Goal: Transaction & Acquisition: Purchase product/service

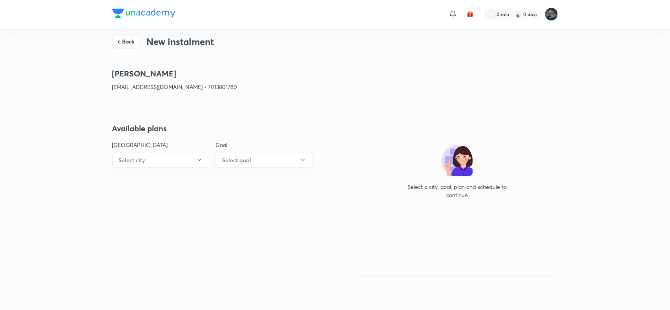
click at [132, 38] on button "Back" at bounding box center [126, 42] width 28 height 14
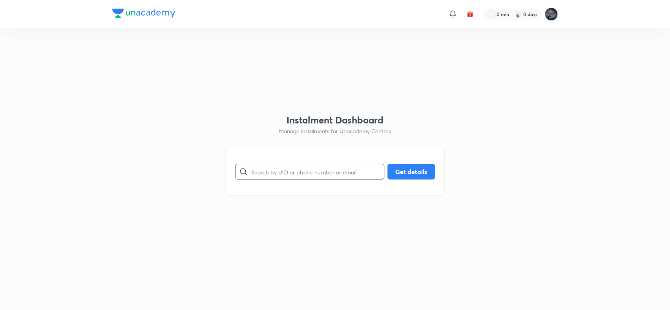
click at [262, 180] on input "text" at bounding box center [317, 172] width 133 height 20
paste input "+91 99897 92671"
type input "9989792671"
click at [405, 177] on button "Get details" at bounding box center [410, 171] width 47 height 16
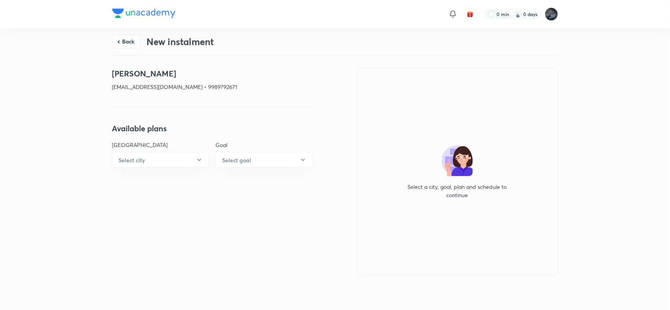
click at [203, 85] on p "navyastones@gmail.com • 9989792671" at bounding box center [212, 87] width 201 height 8
copy p "9989792671"
click at [122, 40] on button "Back" at bounding box center [126, 41] width 28 height 14
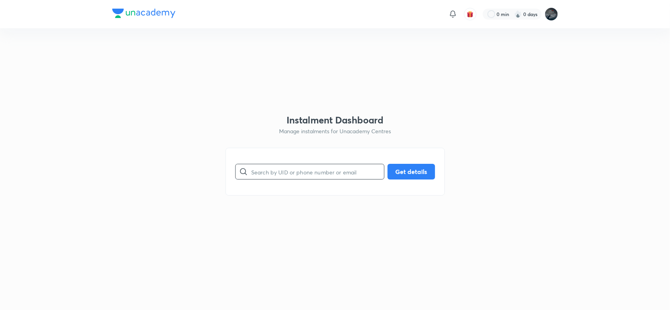
click at [268, 170] on input "text" at bounding box center [317, 172] width 133 height 20
paste input "7093967828"
type input "7093967828"
click at [409, 174] on button "Get details" at bounding box center [410, 171] width 47 height 16
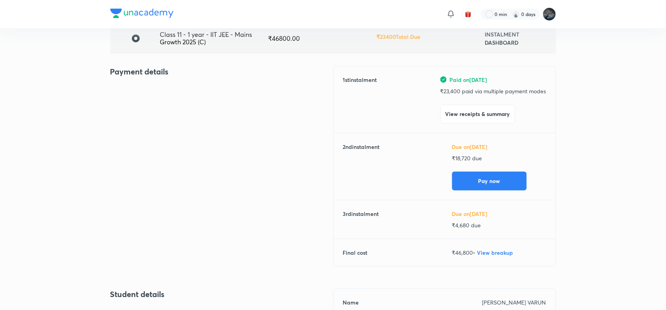
scroll to position [68, 0]
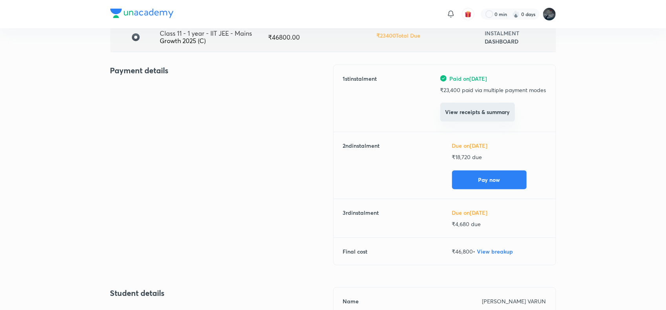
click at [493, 110] on button "View receipts & summary" at bounding box center [477, 112] width 75 height 19
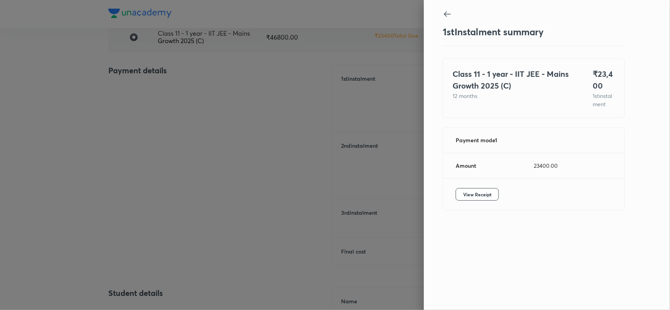
click at [481, 196] on div "View Receipt" at bounding box center [533, 194] width 181 height 31
click at [476, 199] on span "View Receipt" at bounding box center [477, 195] width 28 height 8
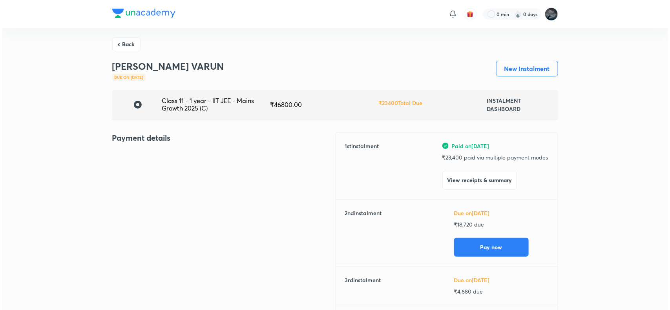
scroll to position [0, 0]
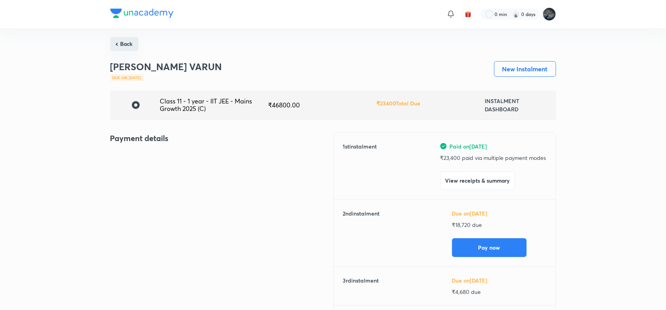
click at [128, 40] on button "Back" at bounding box center [124, 44] width 28 height 14
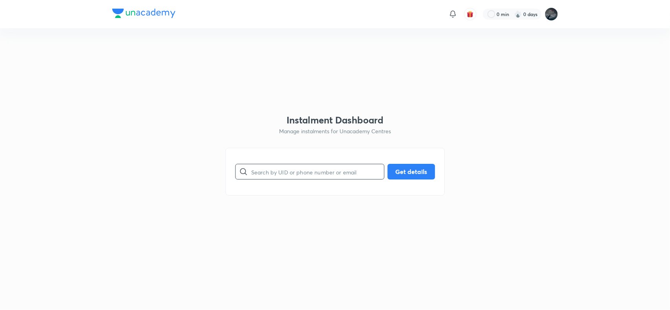
click at [285, 167] on input "text" at bounding box center [317, 172] width 133 height 20
paste input "9989792671"
type input "9989792671"
click at [407, 171] on button "Get details" at bounding box center [410, 171] width 47 height 16
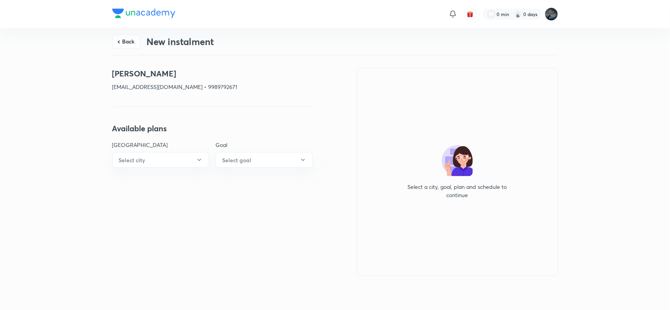
click at [130, 73] on h4 "Anna Navyayagna" at bounding box center [212, 74] width 201 height 12
copy h4 "Anna Navyayagna"
click at [122, 88] on p "navyastones@gmail.com • 9989792671" at bounding box center [212, 87] width 201 height 8
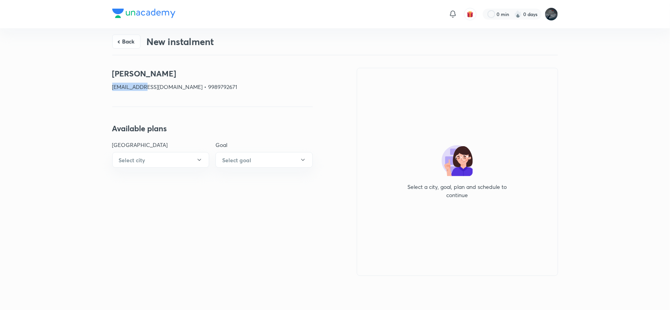
click at [122, 88] on p "navyastones@gmail.com • 9989792671" at bounding box center [212, 87] width 201 height 8
click at [175, 89] on p "navyastones@gmail.com • 9989792671" at bounding box center [212, 87] width 201 height 8
copy p "navyastones@gmail.com"
click at [197, 89] on p "navyastones@gmail.com • 9989792671" at bounding box center [212, 87] width 201 height 8
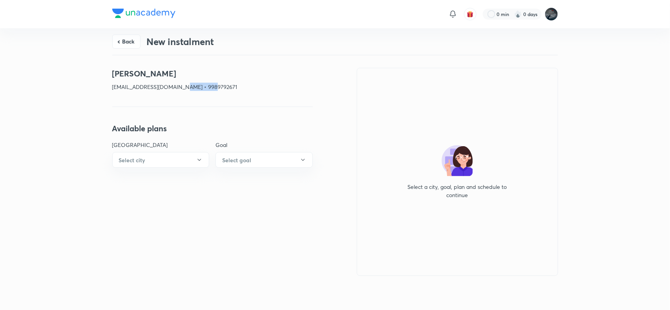
copy p "9989792671"
click at [120, 39] on button "Back" at bounding box center [126, 41] width 28 height 14
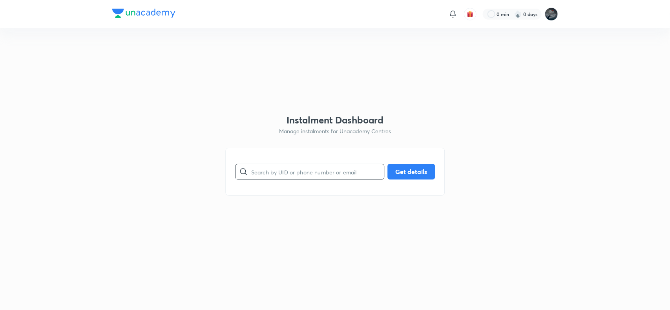
click at [283, 175] on input "text" at bounding box center [317, 172] width 133 height 20
paste input "8074596407"
type input "8074596407"
click at [419, 169] on button "Get details" at bounding box center [410, 171] width 47 height 16
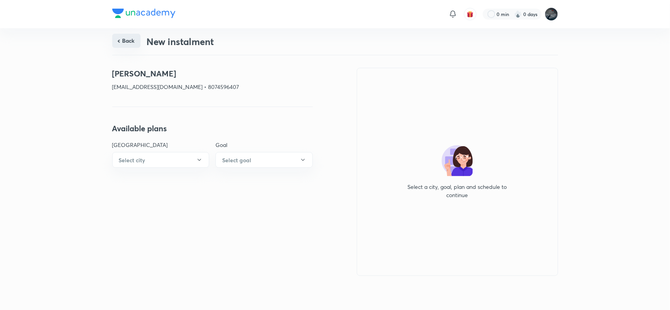
click at [123, 42] on button "Back" at bounding box center [126, 41] width 28 height 14
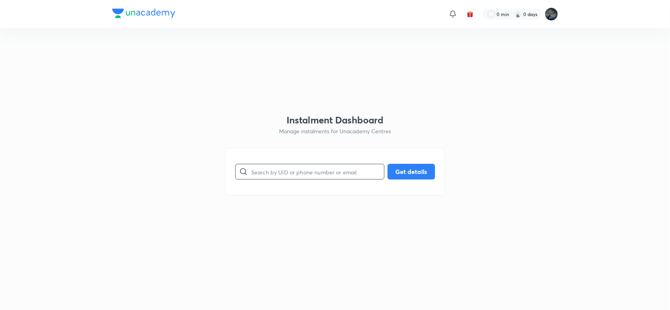
click at [269, 170] on input "text" at bounding box center [317, 172] width 133 height 20
paste input "satyanarayana.z1235@gmail.com"
type input "satyanarayana.z1235@gmail.com"
click at [409, 170] on button "Get details" at bounding box center [410, 171] width 47 height 16
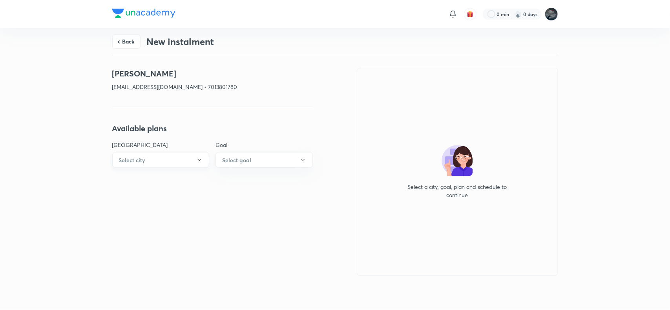
click at [191, 157] on button "Select city" at bounding box center [160, 160] width 97 height 16
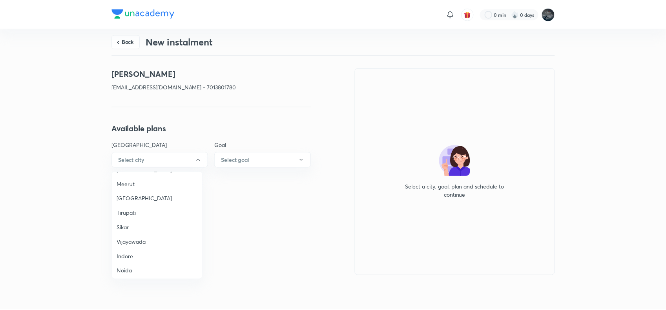
scroll to position [516, 0]
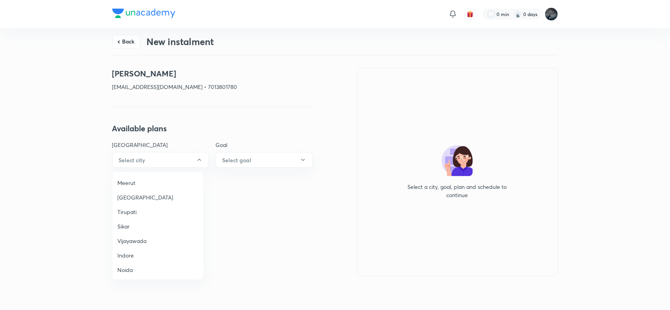
click at [135, 234] on li "Vijayawada" at bounding box center [158, 241] width 91 height 15
click at [252, 156] on button "Select goal" at bounding box center [263, 160] width 97 height 16
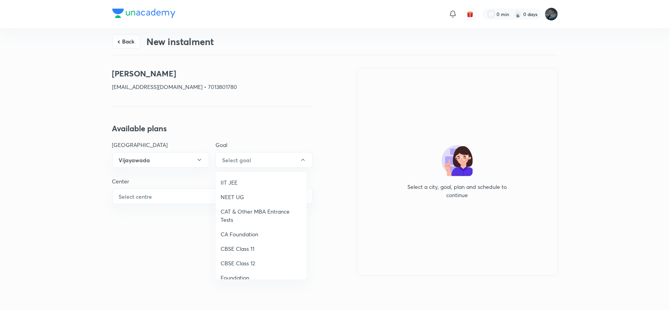
click at [230, 191] on li "NEET UG" at bounding box center [261, 197] width 91 height 15
click at [193, 197] on button "Select centre" at bounding box center [212, 197] width 201 height 16
click at [137, 214] on li "Chaganti Mercantile" at bounding box center [158, 219] width 91 height 15
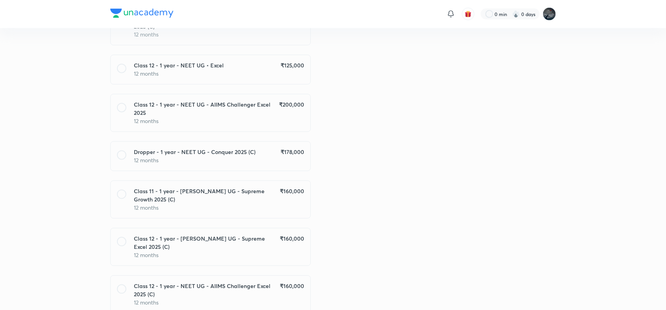
scroll to position [636, 0]
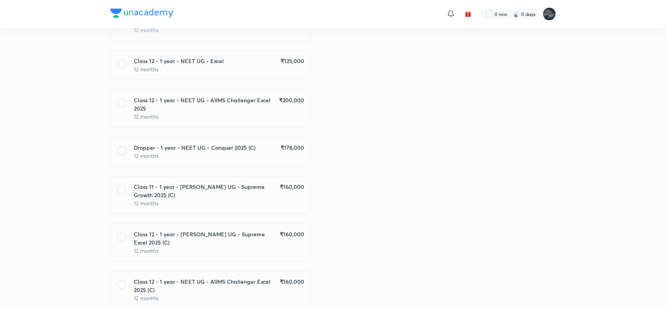
click at [270, 183] on h6 "Class 11 - 1 year - NEET UG - Supreme Growth 2025 (C)" at bounding box center [207, 191] width 146 height 16
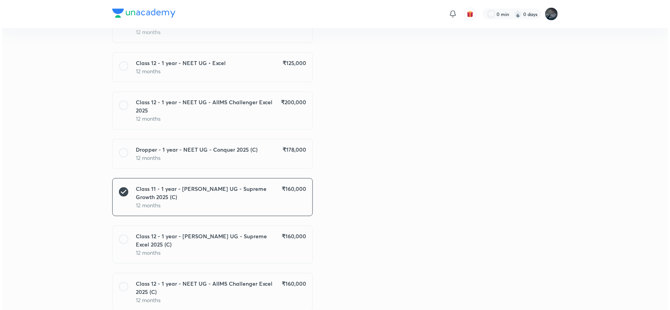
scroll to position [673, 0]
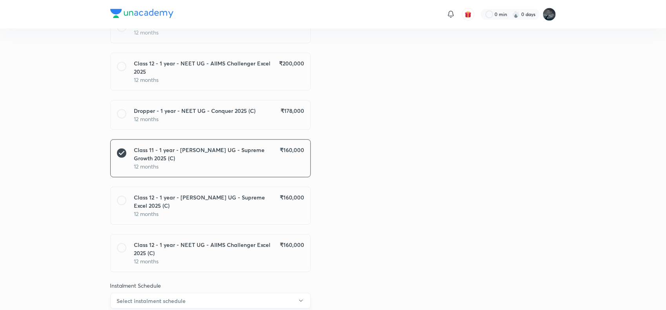
click at [217, 293] on button "Select instalment schedule" at bounding box center [210, 301] width 201 height 16
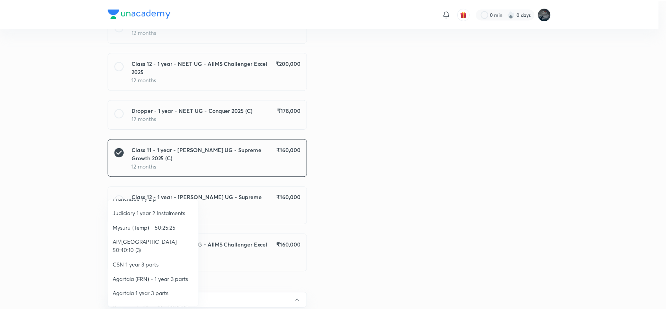
scroll to position [128, 0]
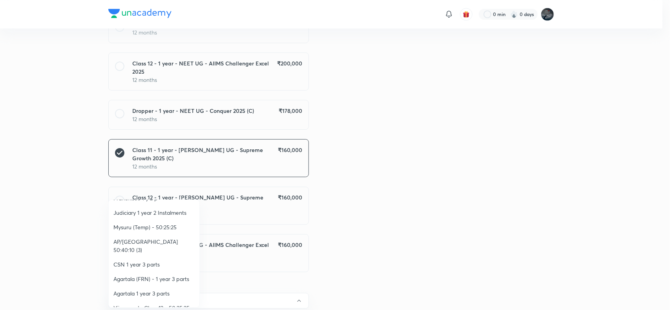
click at [165, 238] on span "AP/Telangana 50:40:10 (3)" at bounding box center [153, 246] width 81 height 16
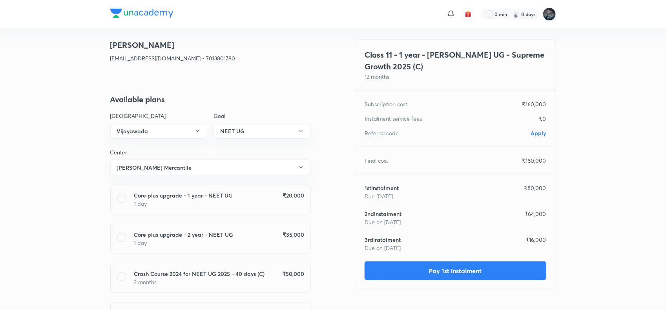
scroll to position [0, 0]
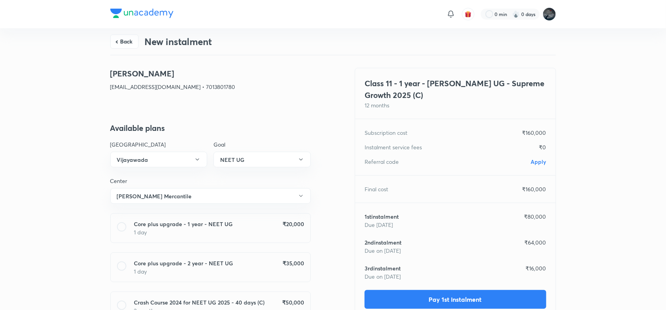
click at [540, 159] on span "Apply" at bounding box center [538, 161] width 15 height 7
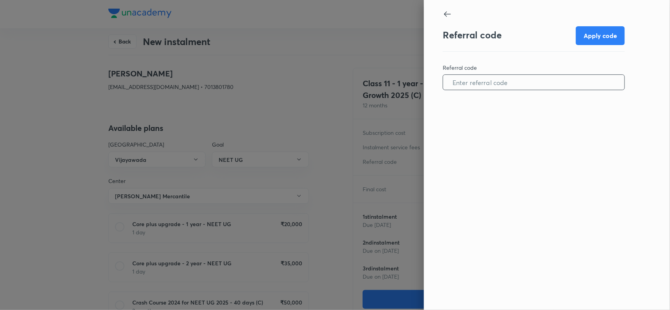
paste input "VIJA09625B46ZL"
click at [498, 80] on input "VIJA09625B46ZL" at bounding box center [533, 83] width 181 height 20
type input "VIJA09625B46ZL"
click at [606, 34] on button "Apply code" at bounding box center [600, 35] width 49 height 19
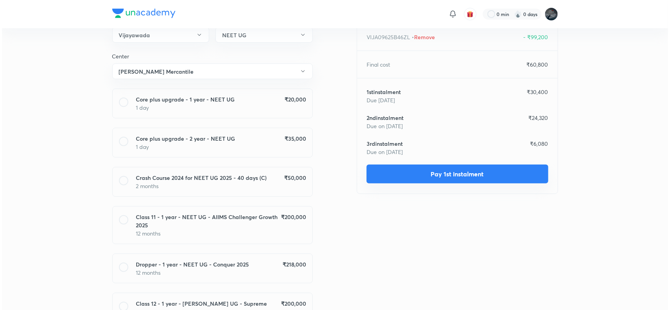
scroll to position [126, 0]
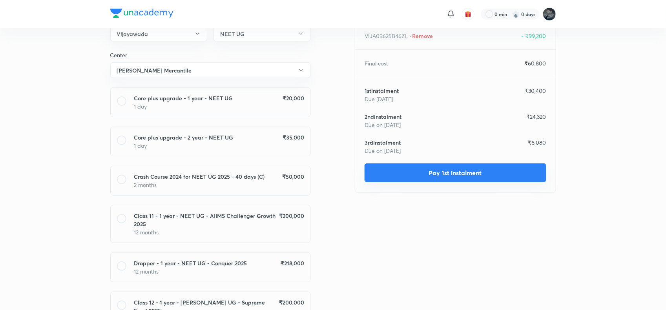
click at [469, 170] on button "Pay 1st instalment" at bounding box center [456, 173] width 182 height 19
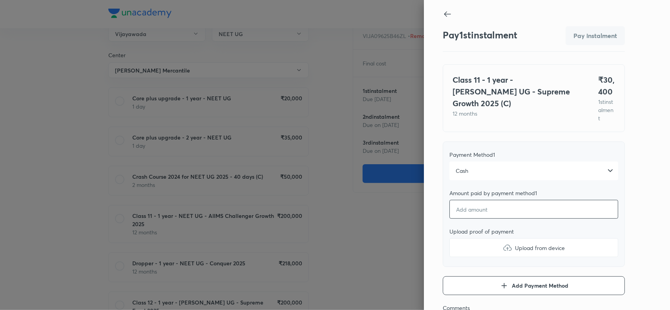
click at [460, 214] on input "number" at bounding box center [533, 209] width 169 height 19
type textarea "x"
type input "3"
type textarea "x"
type input "30"
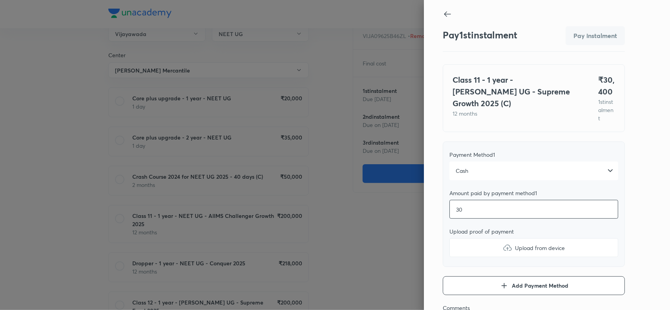
type textarea "x"
type input "304"
type textarea "x"
type input "3040"
type textarea "x"
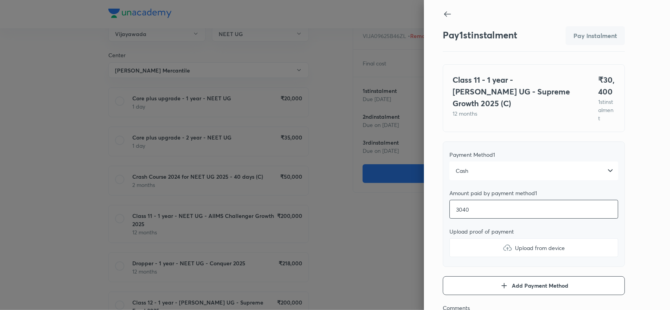
type input "30400"
type textarea "x"
type input "30400"
click at [503, 250] on img at bounding box center [507, 247] width 9 height 9
click at [0, 0] on input "Upload from device" at bounding box center [0, 0] width 0 height 0
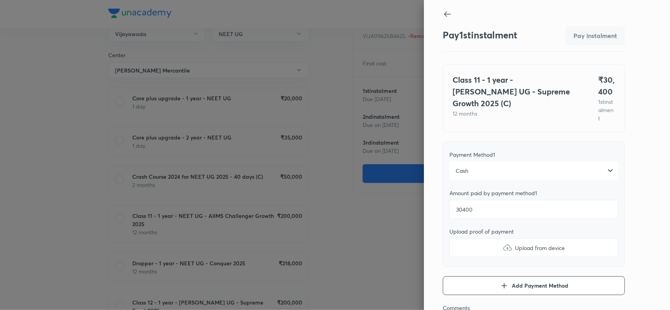
type textarea "x"
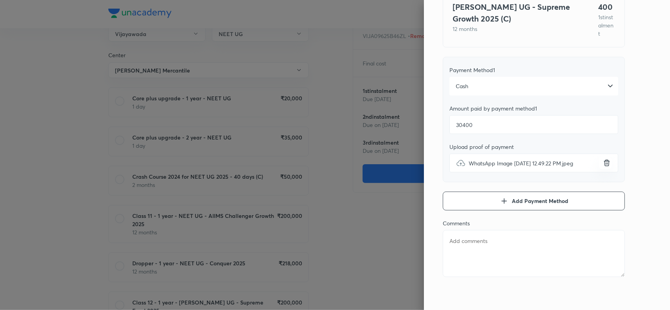
click at [443, 242] on textarea at bounding box center [534, 253] width 182 height 47
paste textarea "MAHIDHAR SAI"
type textarea "MAHIDHAR SAI"
type textarea "x"
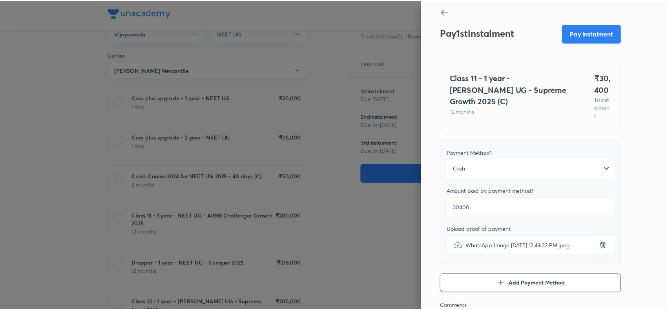
scroll to position [0, 0]
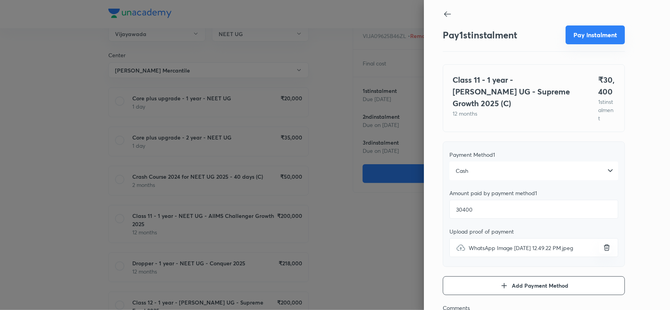
type textarea "MAHIDHAR SAI"
click at [580, 36] on button "Pay instalment" at bounding box center [594, 35] width 59 height 19
type textarea "x"
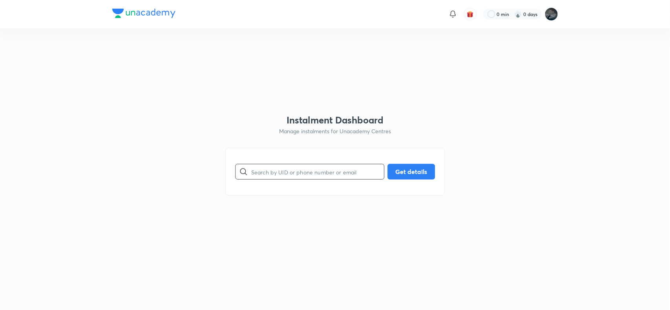
click at [290, 177] on input "text" at bounding box center [317, 172] width 133 height 20
paste input "blucky1110@gmail.com"
type input "blucky1110@gmail.com"
click at [421, 167] on button "Get details" at bounding box center [410, 171] width 47 height 16
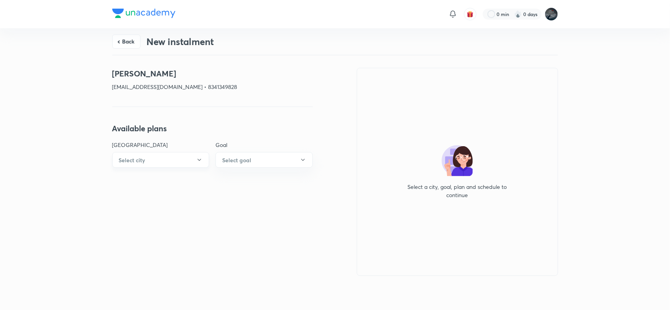
click at [184, 163] on button "Select city" at bounding box center [160, 160] width 97 height 16
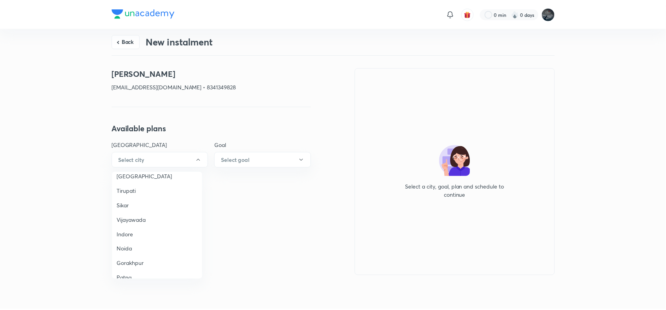
scroll to position [540, 0]
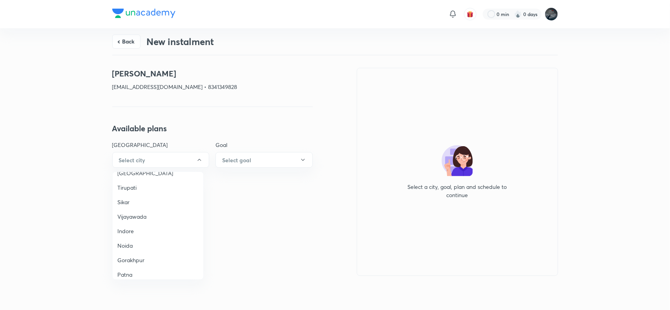
click at [139, 213] on span "Vijayawada" at bounding box center [157, 217] width 81 height 8
click at [246, 161] on h6 "Select goal" at bounding box center [236, 160] width 29 height 8
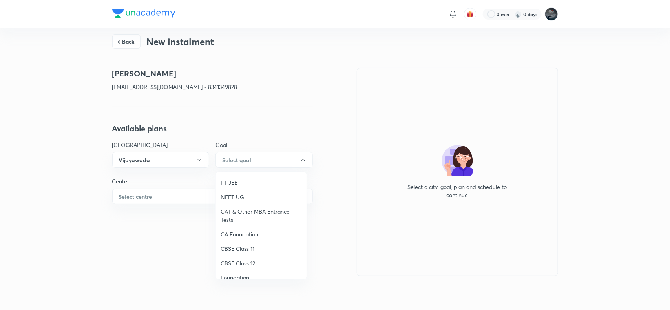
click at [232, 177] on li "IIT JEE" at bounding box center [261, 182] width 91 height 15
drag, startPoint x: 170, startPoint y: 197, endPoint x: 190, endPoint y: 197, distance: 19.6
click at [190, 197] on button "Select centre" at bounding box center [212, 197] width 201 height 16
click at [190, 197] on div at bounding box center [335, 155] width 670 height 310
click at [172, 199] on button "Select centre" at bounding box center [212, 197] width 201 height 16
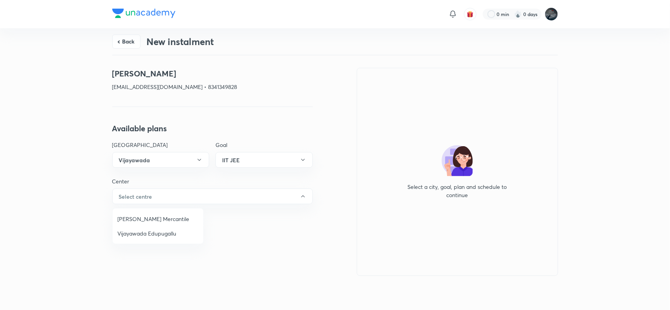
click at [150, 214] on li "Chaganti Mercantile" at bounding box center [158, 219] width 91 height 15
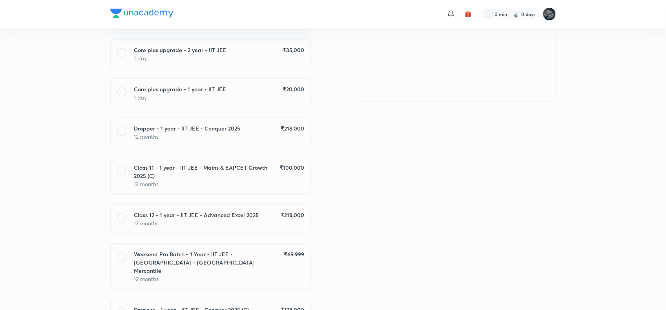
scroll to position [177, 0]
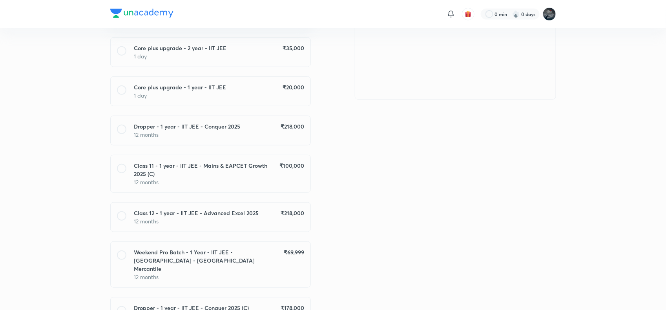
click at [274, 160] on div "Class 11 - 1 year - IIT JEE - Mains & EAPCET Growth 2025 (C) ₹ 100,000 12 months" at bounding box center [210, 174] width 201 height 38
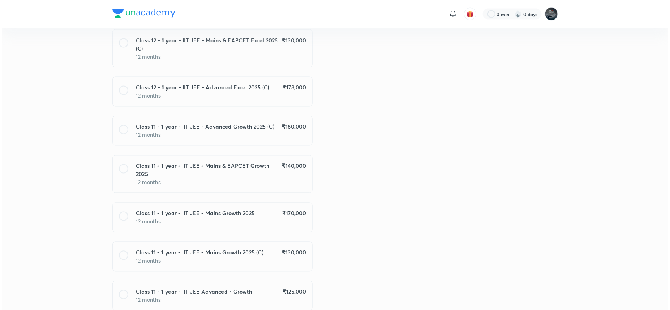
scroll to position [775, 0]
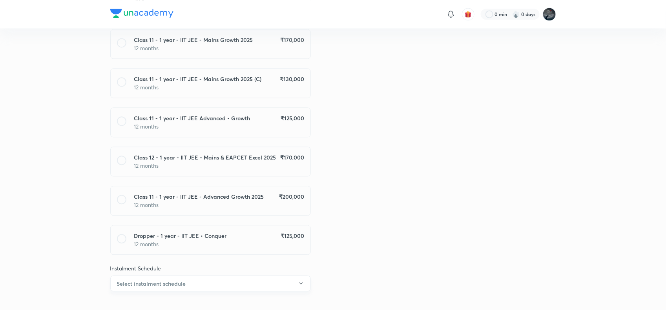
click at [260, 276] on button "Select instalment schedule" at bounding box center [210, 284] width 201 height 16
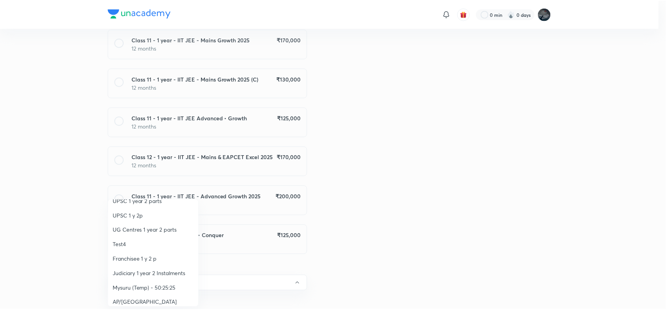
scroll to position [75, 0]
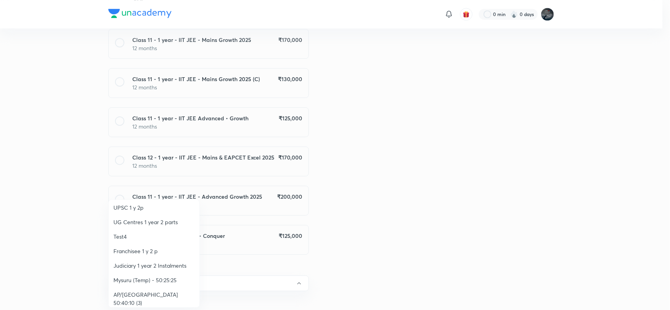
click at [171, 295] on span "AP/Telangana 50:40:10 (3)" at bounding box center [153, 299] width 81 height 16
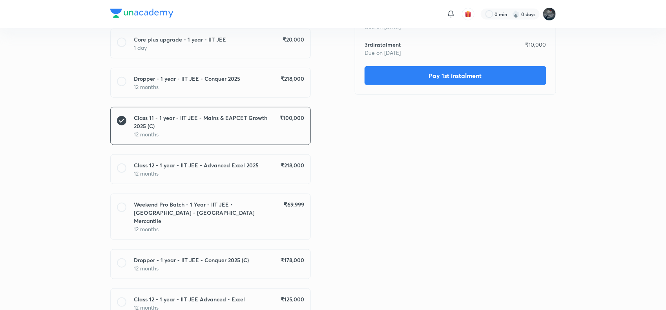
scroll to position [0, 0]
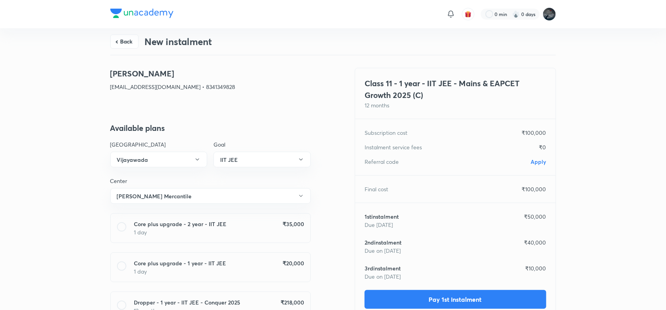
click at [534, 160] on span "Apply" at bounding box center [538, 161] width 15 height 7
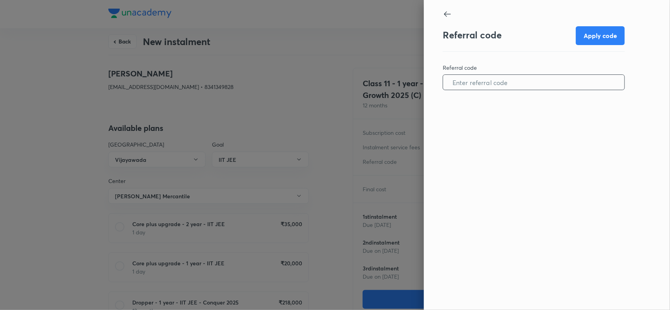
paste input "VIJA0962DP1QZ2"
click at [481, 84] on input "VIJA0962DP1QZ2" at bounding box center [533, 83] width 181 height 20
type input "VIJA0962DP1QZ2"
click at [599, 32] on button "Apply code" at bounding box center [600, 35] width 49 height 19
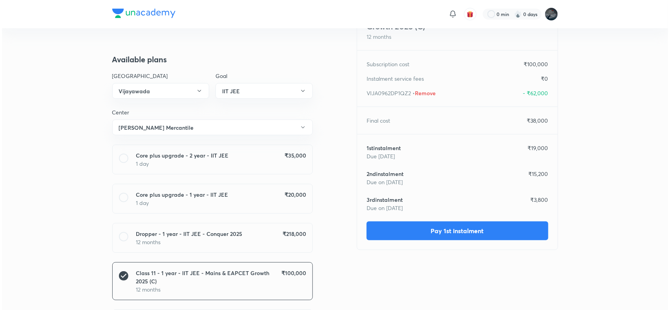
scroll to position [72, 0]
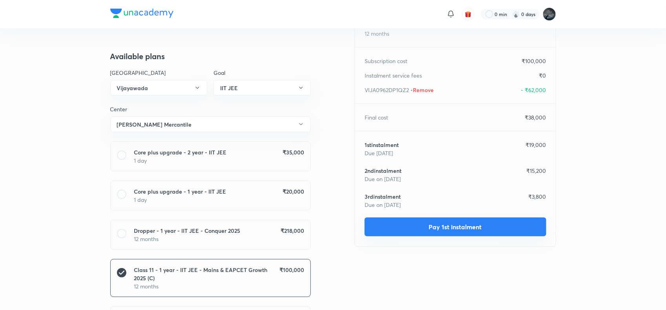
click at [450, 231] on button "Pay 1st instalment" at bounding box center [456, 227] width 182 height 19
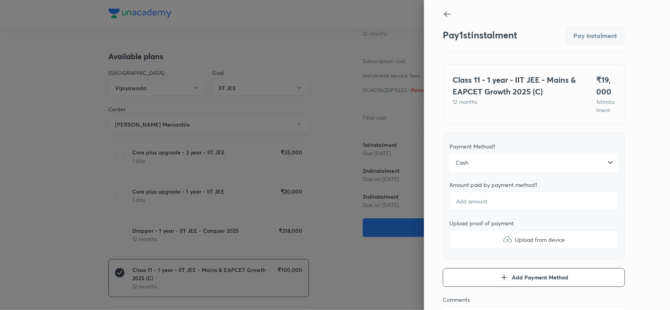
click at [505, 171] on div "Cash" at bounding box center [533, 162] width 169 height 19
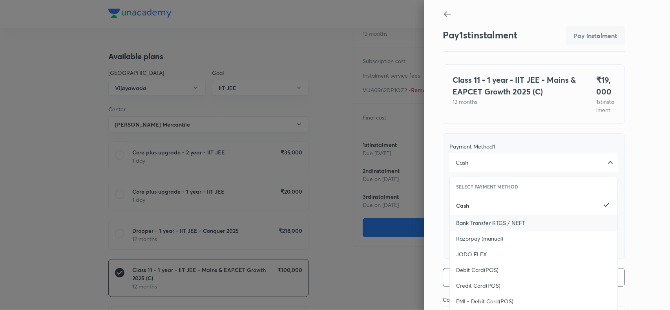
scroll to position [86, 0]
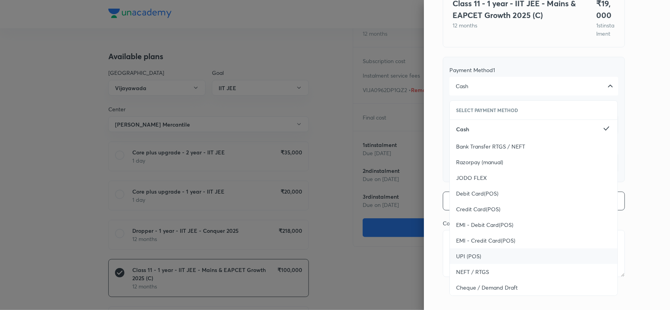
click at [464, 258] on span "UPI (POS)" at bounding box center [468, 257] width 25 height 8
type textarea "x"
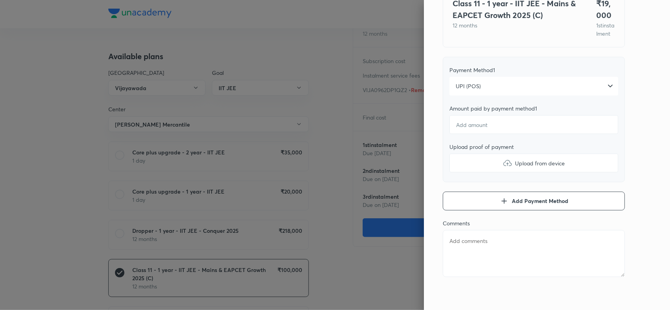
click at [467, 248] on textarea at bounding box center [534, 253] width 182 height 47
paste textarea "BOGGARAPU PANYA"
type textarea "BOGGARAPU PANYA"
type textarea "x"
type textarea "BOGGARAPU PANYA"
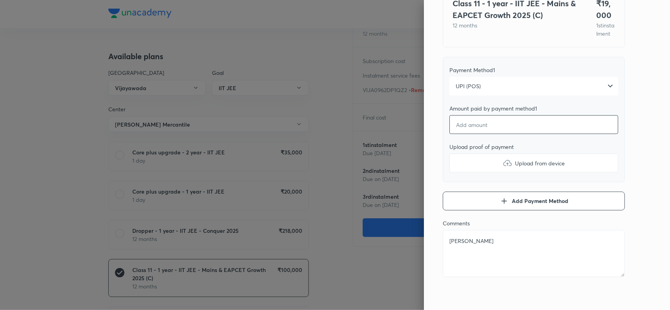
click at [483, 130] on input "number" at bounding box center [533, 124] width 169 height 19
type textarea "x"
type input "1"
type textarea "x"
type input "19"
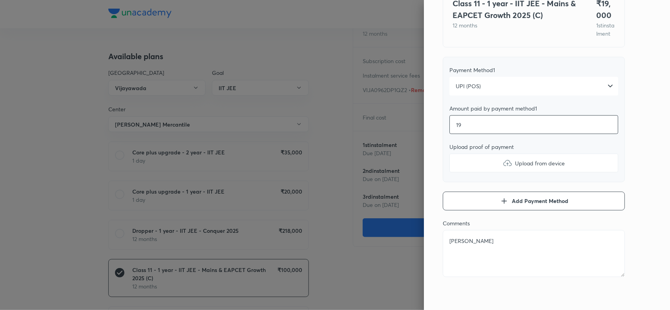
type textarea "x"
type input "190"
type textarea "x"
type input "1900"
type textarea "x"
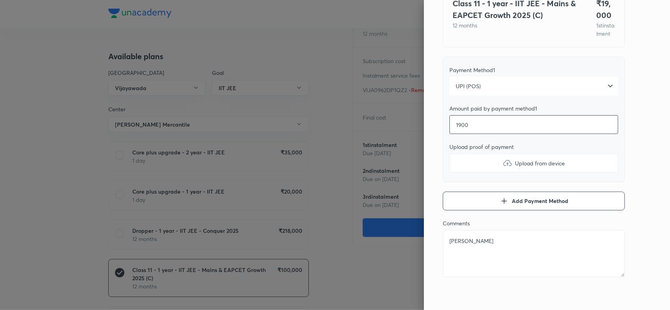
type input "19000"
type textarea "x"
type input "19000"
click at [503, 160] on img at bounding box center [507, 163] width 9 height 9
click at [0, 0] on input "Upload from device" at bounding box center [0, 0] width 0 height 0
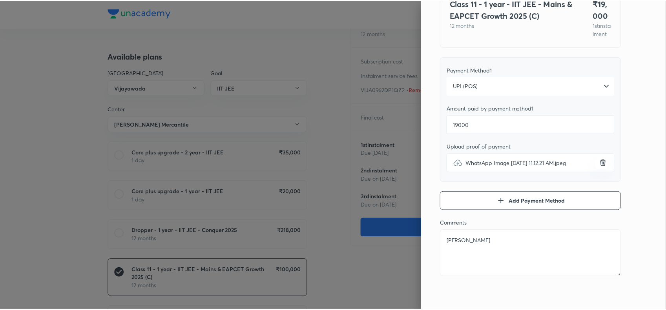
scroll to position [0, 0]
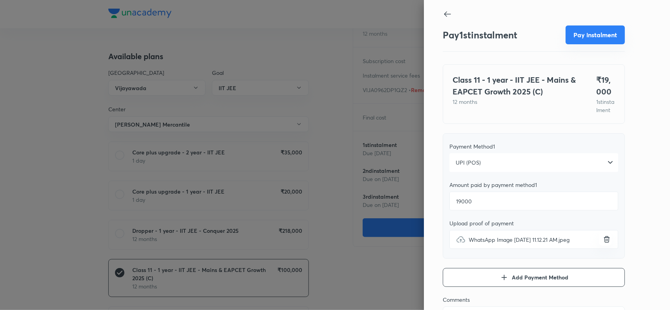
click at [582, 37] on button "Pay instalment" at bounding box center [594, 35] width 59 height 19
type textarea "x"
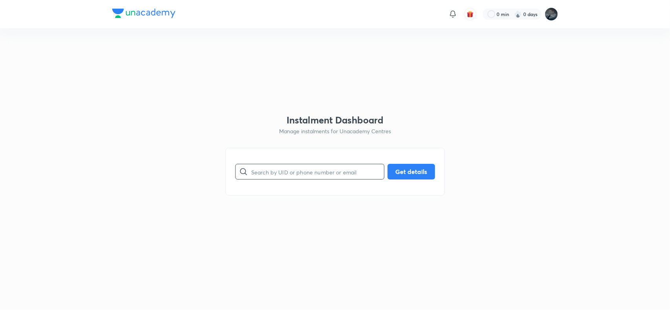
click at [283, 169] on input "text" at bounding box center [317, 172] width 133 height 20
click at [398, 170] on button "Get details" at bounding box center [410, 171] width 47 height 16
click at [279, 174] on input "949248255" at bounding box center [317, 172] width 133 height 20
paste input "390367668"
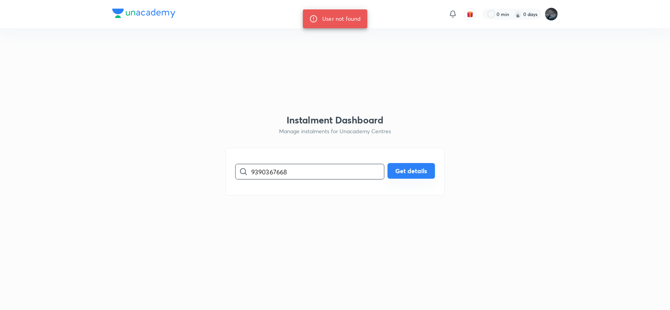
type input "9390367668"
click at [402, 166] on button "Get details" at bounding box center [410, 171] width 47 height 16
click at [272, 174] on input "9390367668" at bounding box center [317, 172] width 133 height 20
click at [403, 175] on button "Get details" at bounding box center [410, 171] width 47 height 16
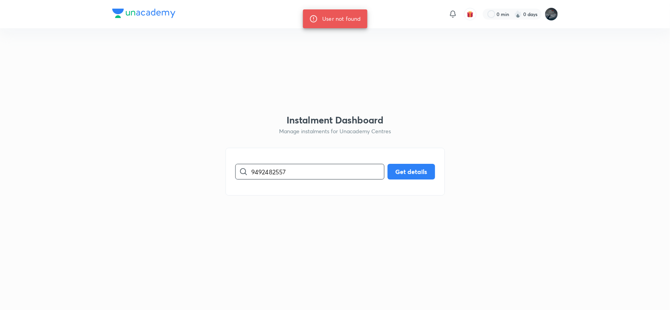
click at [258, 171] on input "9492482557" at bounding box center [317, 172] width 133 height 20
paste input "[EMAIL_ADDRESS][DOMAIN_NAME]"
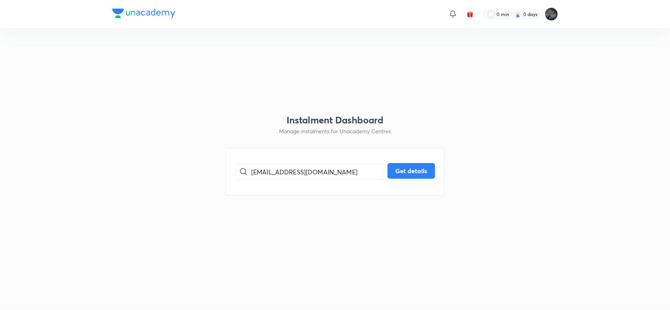
click at [423, 173] on button "Get details" at bounding box center [410, 171] width 47 height 16
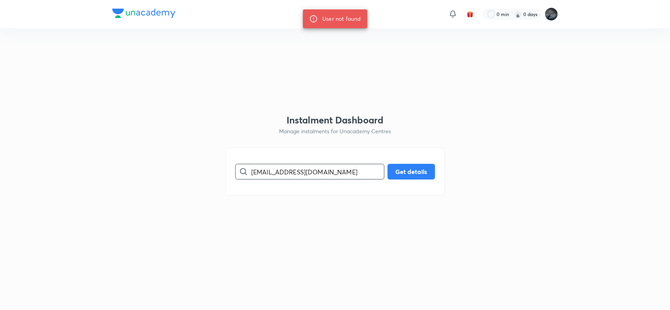
click at [356, 174] on input "[EMAIL_ADDRESS][DOMAIN_NAME]" at bounding box center [317, 172] width 133 height 20
click at [406, 170] on button "Get details" at bounding box center [410, 171] width 47 height 16
click at [262, 176] on input "[EMAIL_ADDRESS][DOMAIN_NAME]" at bounding box center [317, 172] width 133 height 20
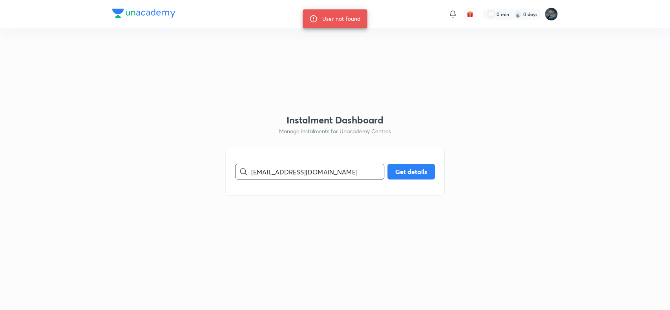
paste input "8074596407"
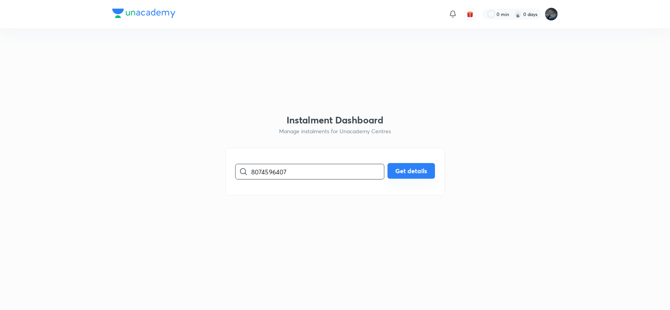
type input "8074596407"
click at [407, 166] on button "Get details" at bounding box center [410, 171] width 47 height 16
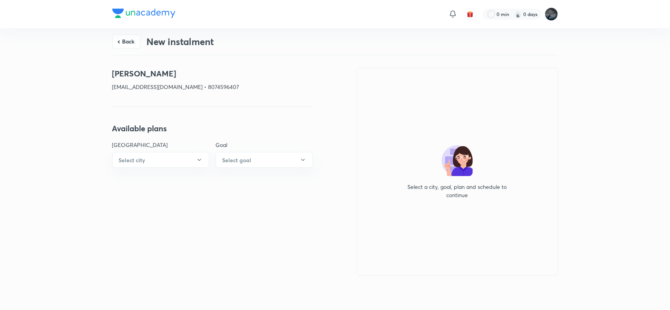
click at [124, 85] on p "[EMAIL_ADDRESS][DOMAIN_NAME] • 8074596407" at bounding box center [212, 87] width 201 height 8
click at [181, 88] on p "[EMAIL_ADDRESS][DOMAIN_NAME] • 8074596407" at bounding box center [212, 87] width 201 height 8
click at [113, 86] on p "[EMAIL_ADDRESS][DOMAIN_NAME] • 8074596407" at bounding box center [212, 87] width 201 height 8
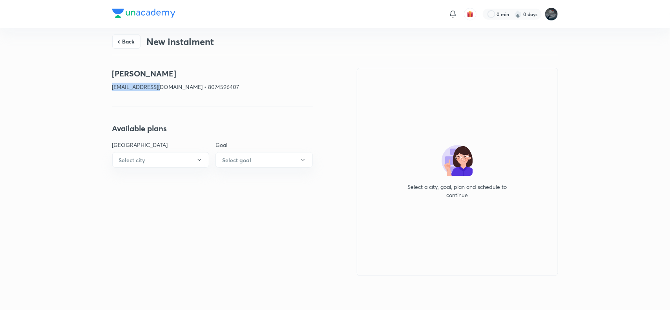
click at [113, 86] on p "[EMAIL_ADDRESS][DOMAIN_NAME] • 8074596407" at bounding box center [212, 87] width 201 height 8
click at [179, 85] on p "[EMAIL_ADDRESS][DOMAIN_NAME] • 8074596407" at bounding box center [212, 87] width 201 height 8
click at [209, 87] on p "[EMAIL_ADDRESS][DOMAIN_NAME] • 8074596407" at bounding box center [212, 87] width 201 height 8
click at [114, 76] on h4 "[PERSON_NAME]" at bounding box center [212, 74] width 201 height 12
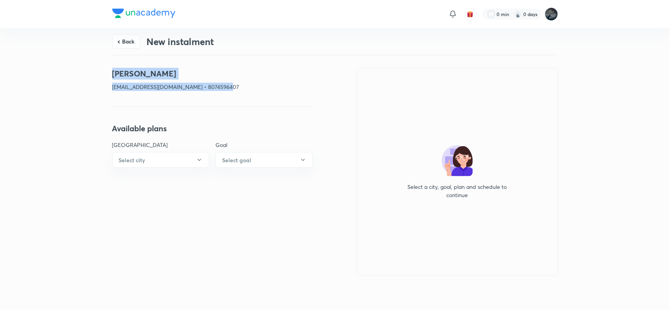
click at [206, 86] on p "[EMAIL_ADDRESS][DOMAIN_NAME] • 8074596407" at bounding box center [212, 87] width 201 height 8
copy div "[PERSON_NAME] [EMAIL_ADDRESS][DOMAIN_NAME] • 8074596407"
